Goal: Transaction & Acquisition: Obtain resource

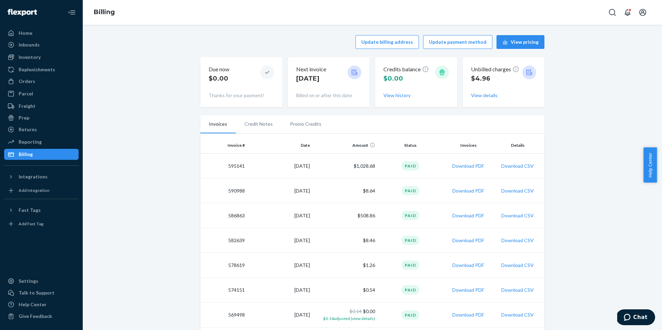
click at [464, 187] on td "Download PDF" at bounding box center [468, 191] width 51 height 25
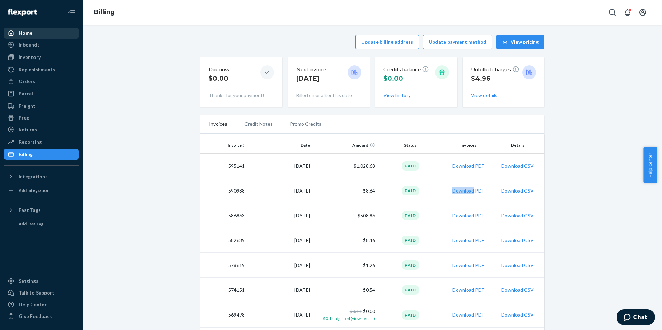
click at [32, 34] on div "Home" at bounding box center [41, 33] width 73 height 10
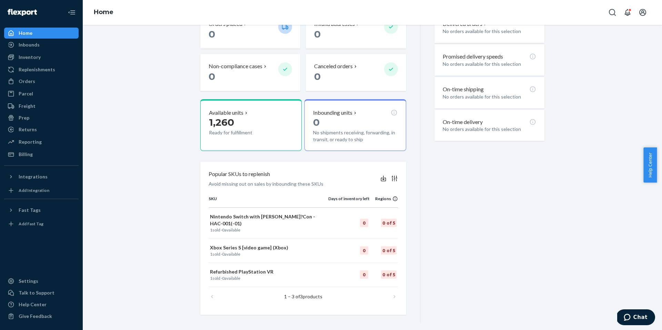
scroll to position [195, 0]
click at [35, 102] on div "Freight" at bounding box center [41, 106] width 73 height 10
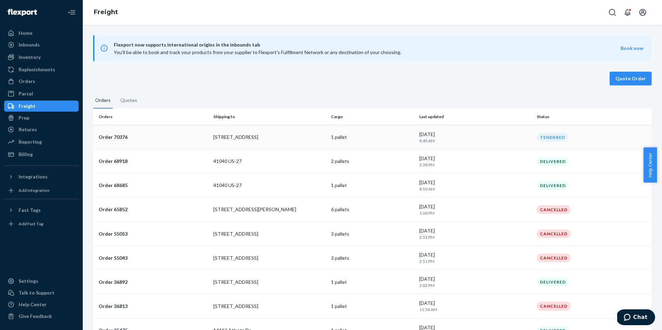
click at [514, 131] on div "[DATE] 8:45 AM" at bounding box center [475, 137] width 112 height 13
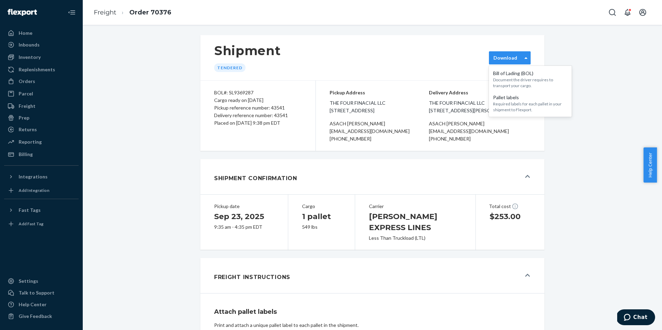
click at [517, 59] on div "Download" at bounding box center [505, 57] width 32 height 7
click at [352, 55] on div "Shipment Tendered option [object Object] focused, 1 of 2. 2 results available. …" at bounding box center [372, 57] width 344 height 45
click at [582, 174] on div "Shipment Tendered option [object Object] focused, 1 of 2. 2 results available. …" at bounding box center [372, 319] width 569 height 576
click at [550, 201] on div "Shipment Tendered option [object Object] focused, 1 of 2. 2 results available. …" at bounding box center [372, 319] width 569 height 576
click at [579, 128] on div "Shipment Tendered option [object Object] focused, 1 of 2. 2 results available. …" at bounding box center [372, 319] width 569 height 576
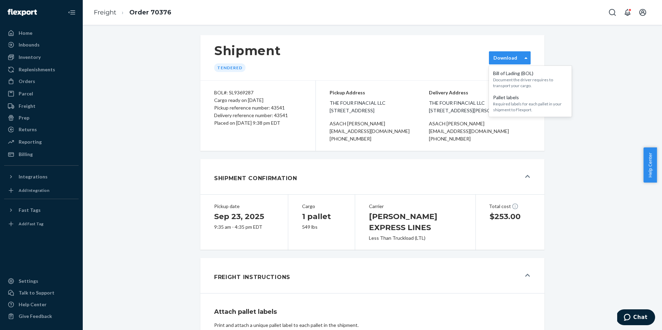
click at [501, 56] on div "Download" at bounding box center [505, 57] width 24 height 7
